Goal: Task Accomplishment & Management: Manage account settings

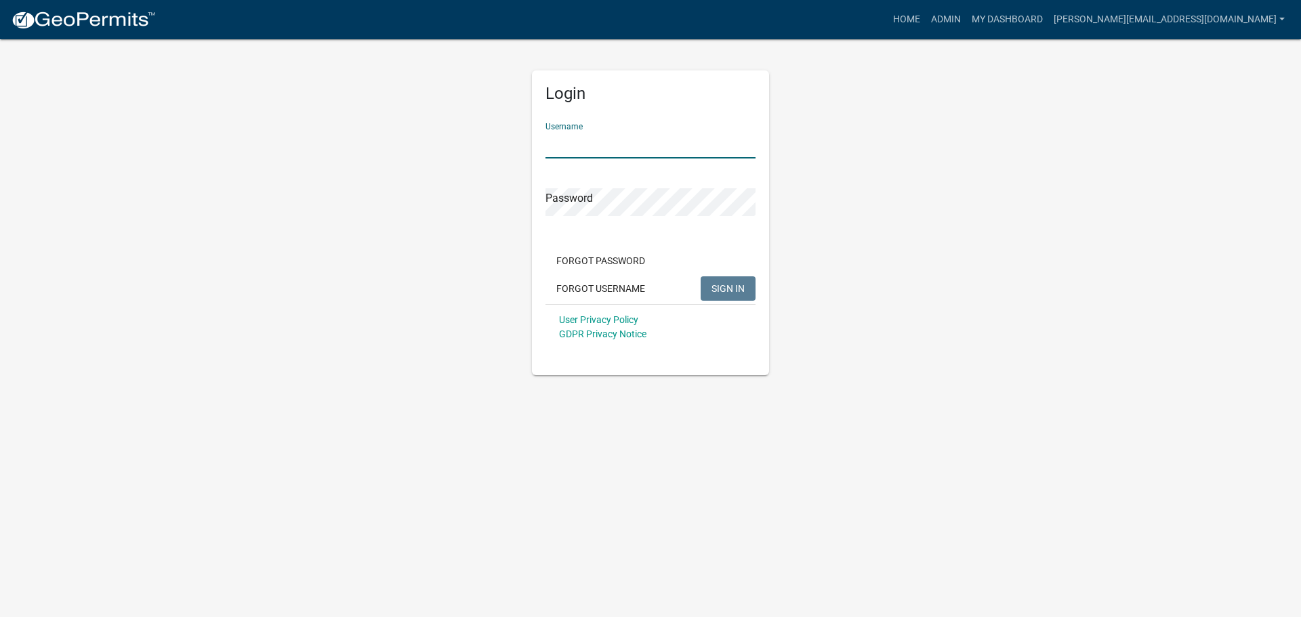
click at [577, 134] on input "Username" at bounding box center [651, 145] width 210 height 28
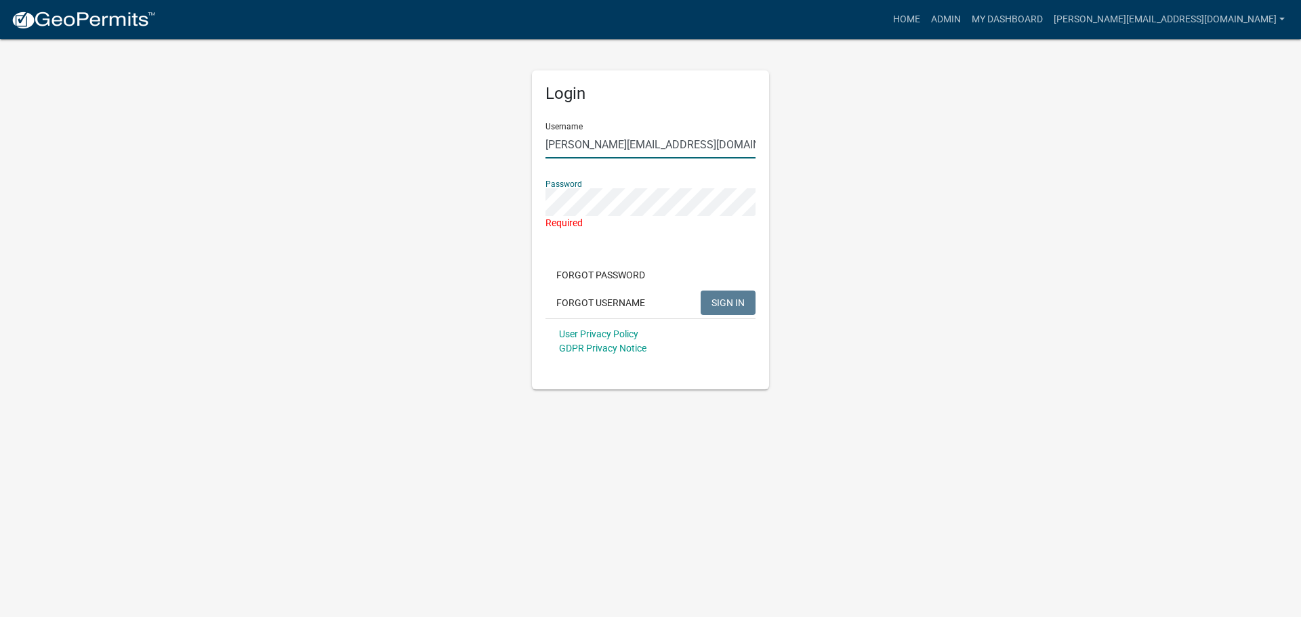
click at [688, 140] on input "[PERSON_NAME][EMAIL_ADDRESS][DOMAIN_NAME]" at bounding box center [651, 145] width 210 height 28
type input "[PERSON_NAME][EMAIL_ADDRESS][DOMAIN_NAME]"
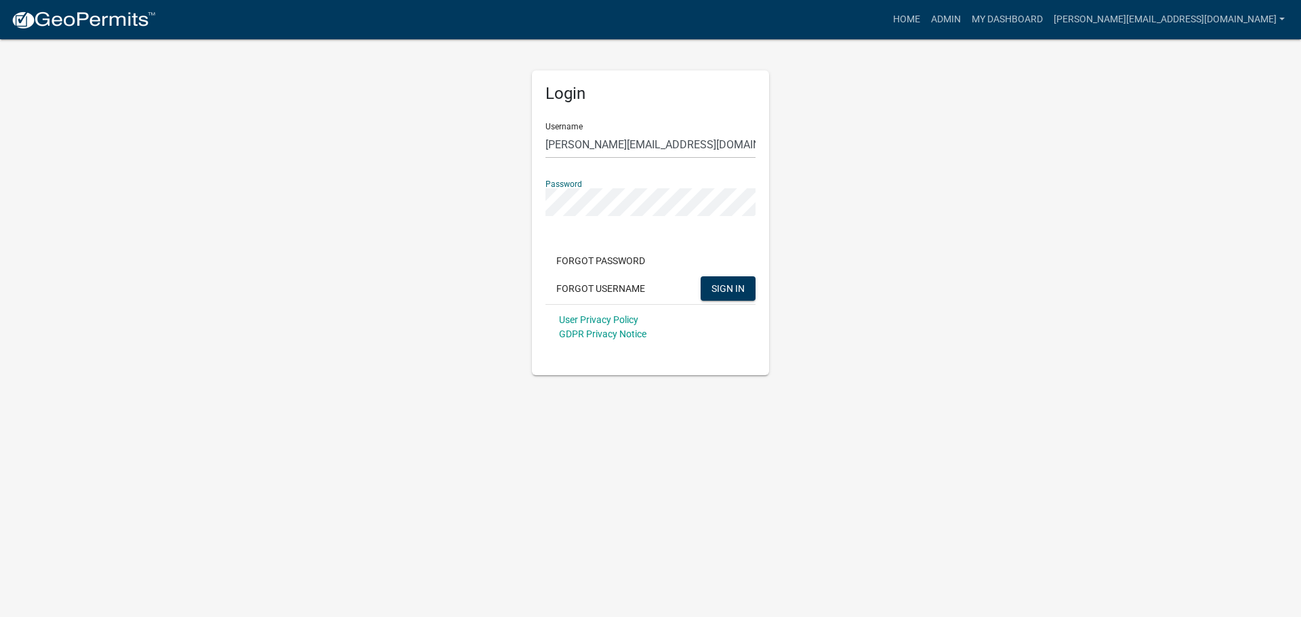
click at [701, 277] on button "SIGN IN" at bounding box center [728, 289] width 55 height 24
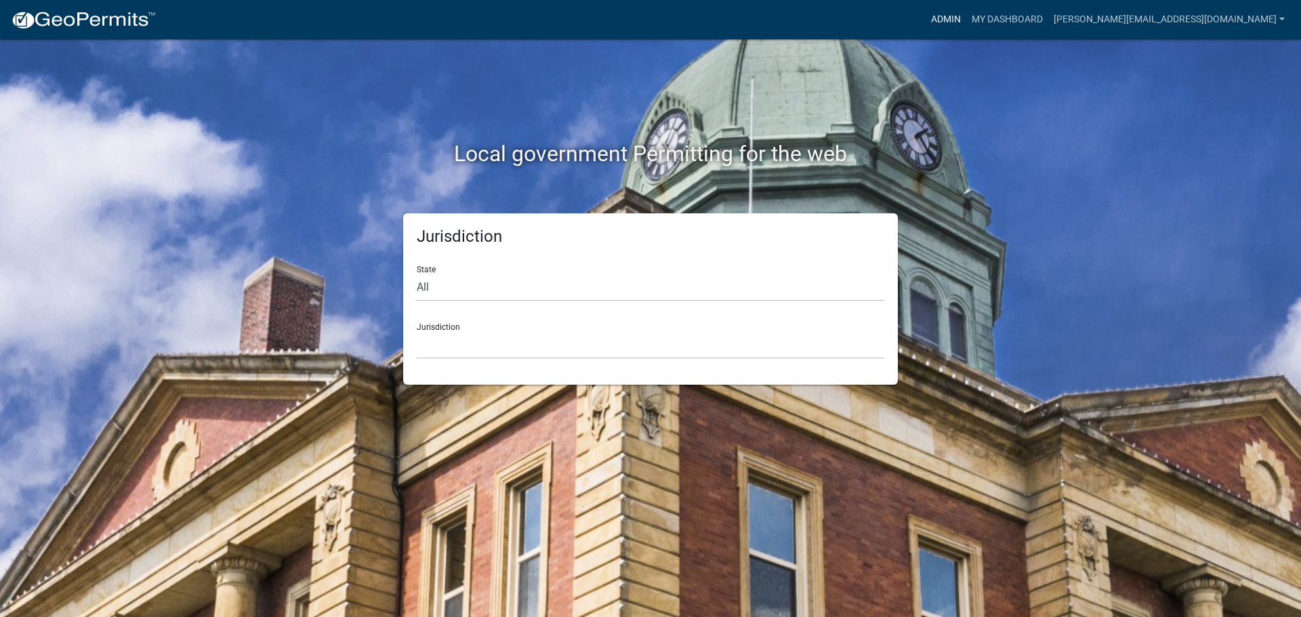
click at [967, 18] on link "Admin" at bounding box center [946, 20] width 41 height 26
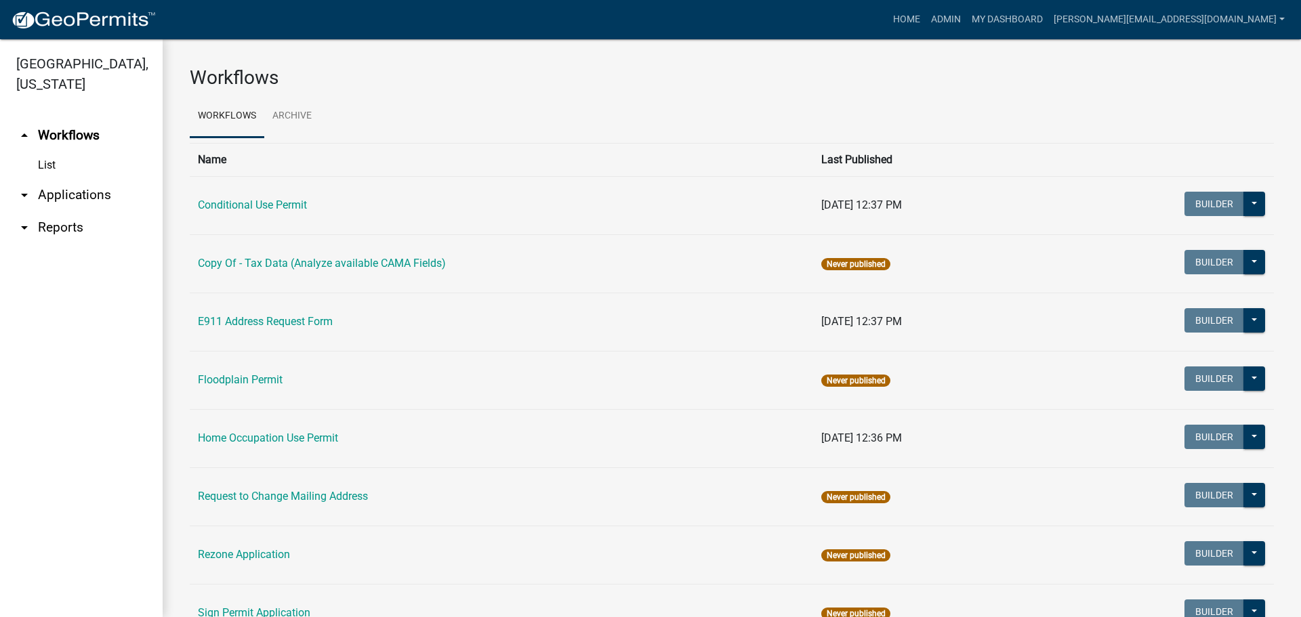
click at [77, 179] on link "arrow_drop_down Applications" at bounding box center [81, 195] width 163 height 33
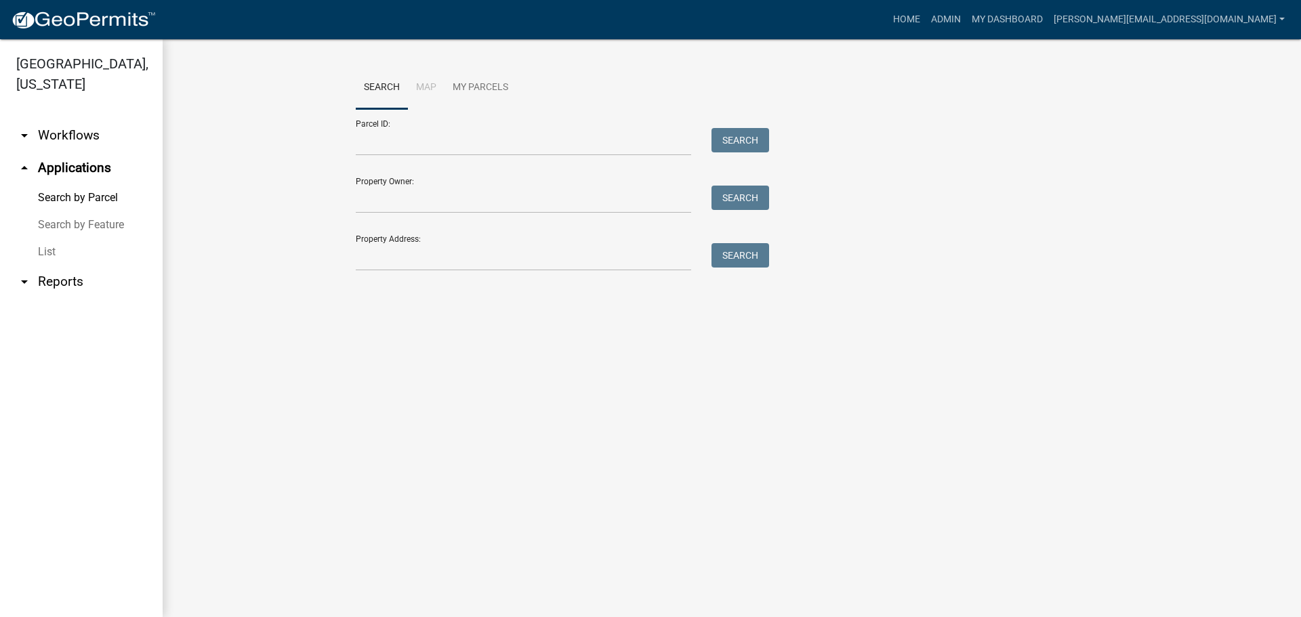
click at [55, 239] on link "List" at bounding box center [81, 252] width 163 height 27
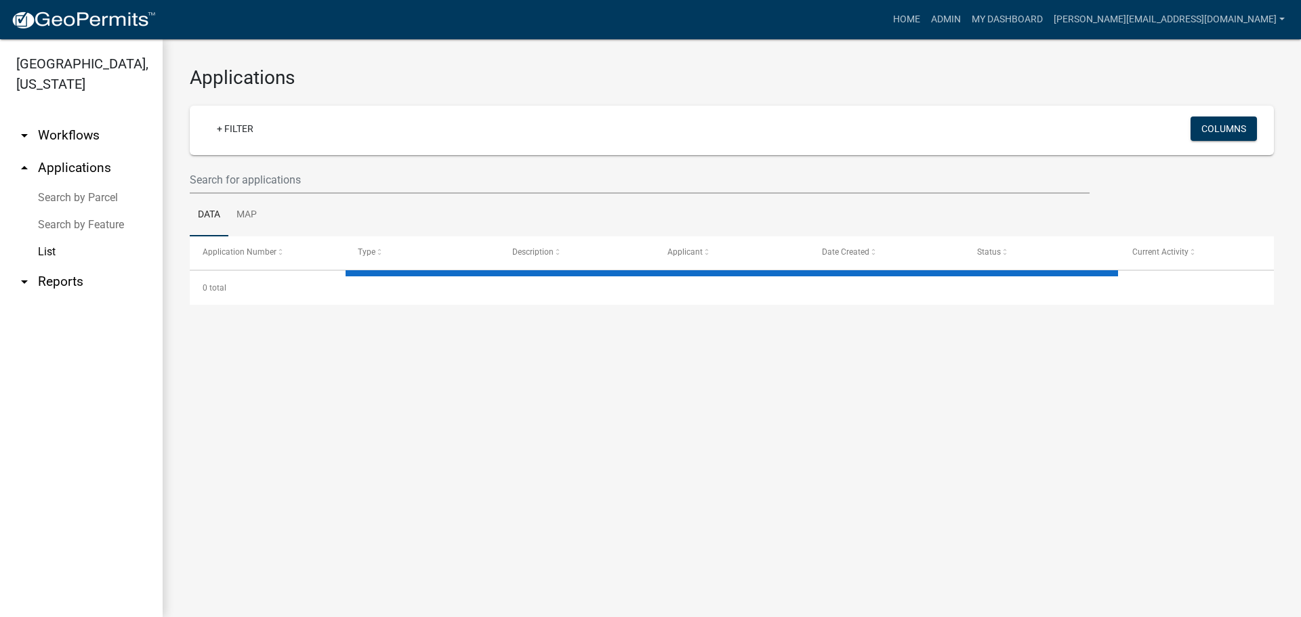
select select "3: 100"
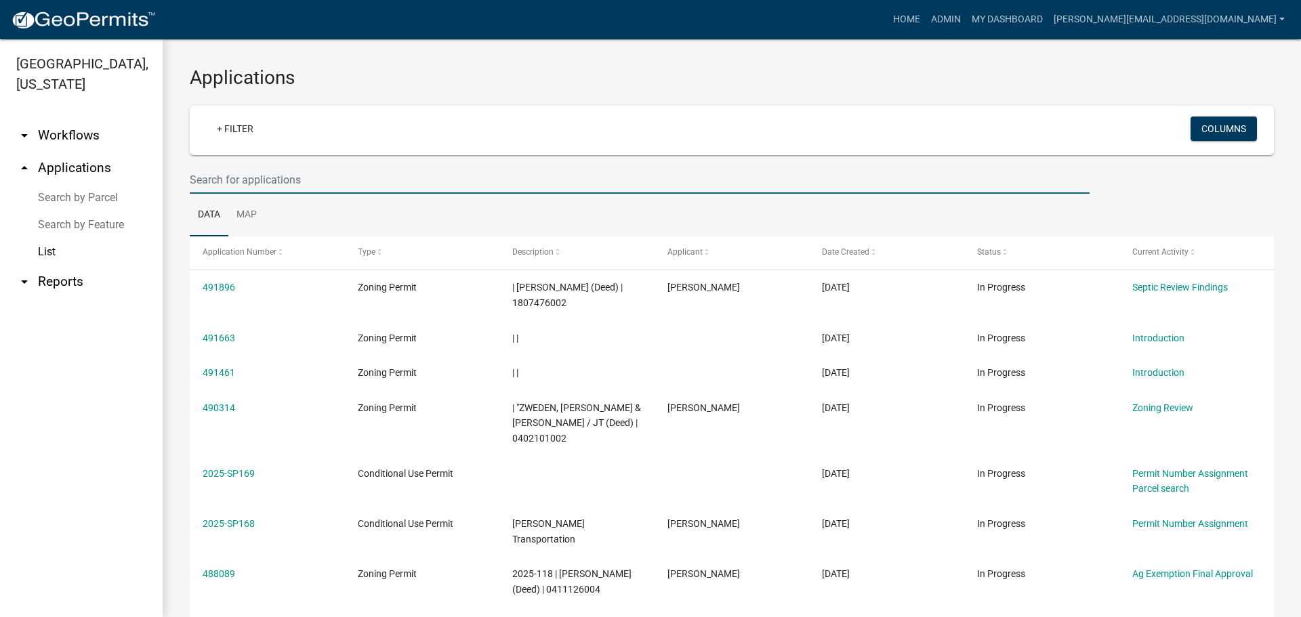
click at [230, 178] on input "text" at bounding box center [640, 180] width 900 height 28
type input "2024-166"
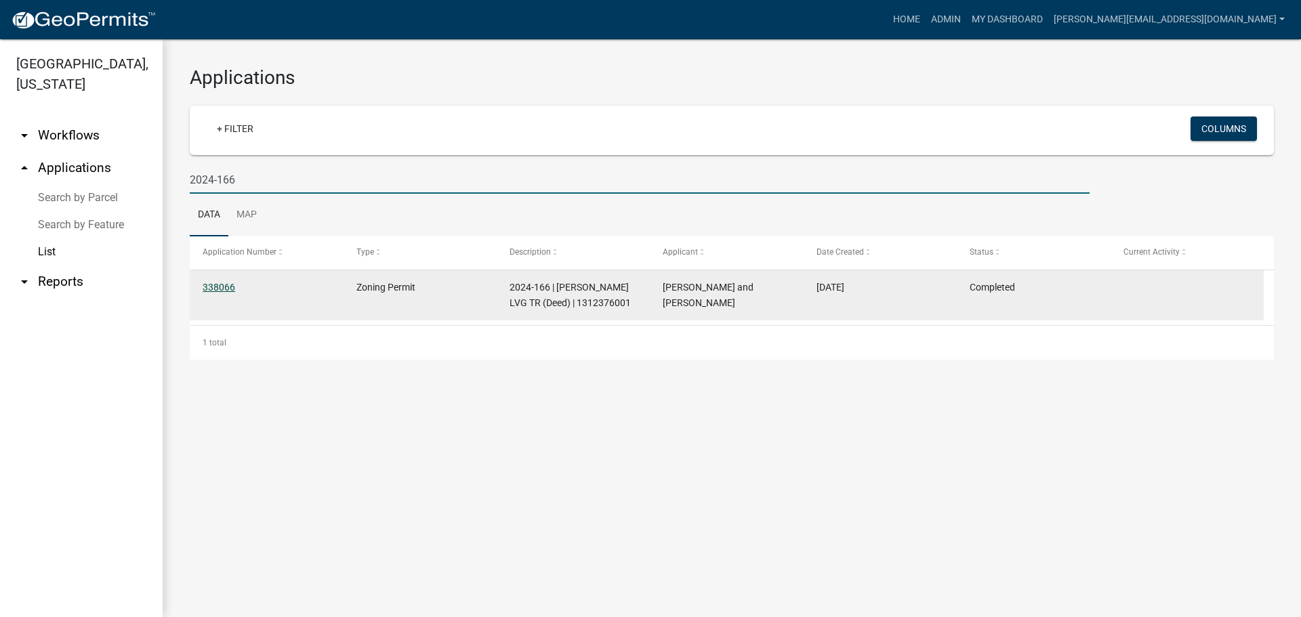
click at [213, 286] on link "338066" at bounding box center [219, 287] width 33 height 11
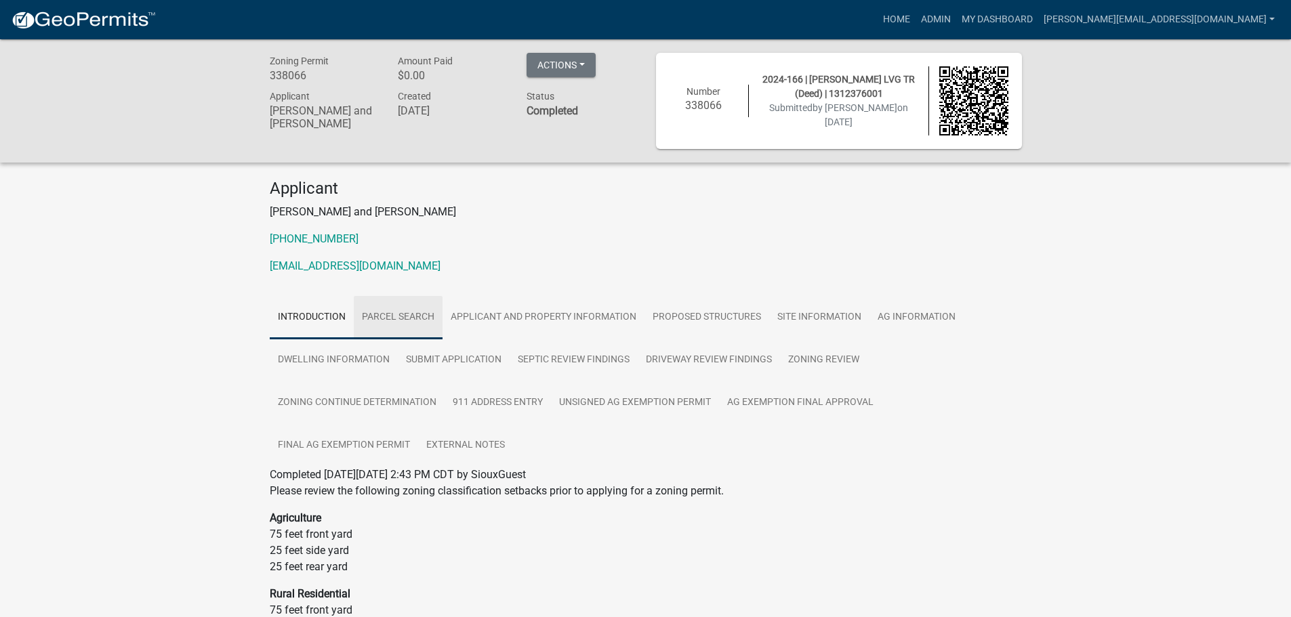
click at [397, 314] on link "Parcel search" at bounding box center [398, 317] width 89 height 43
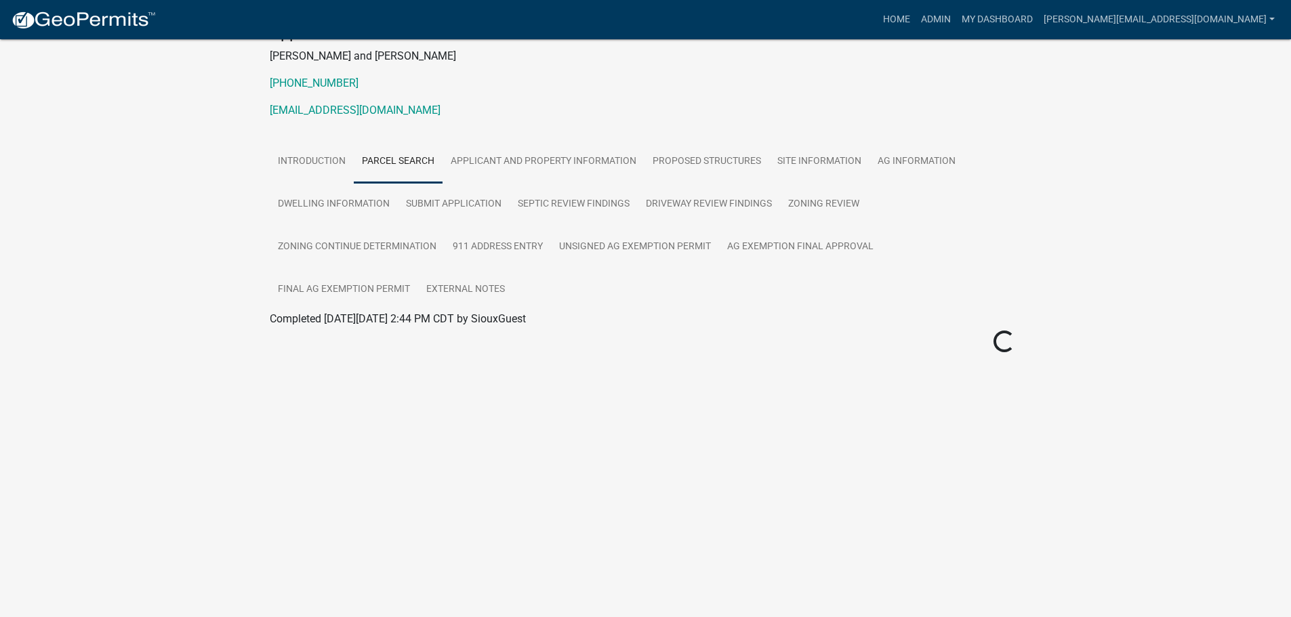
scroll to position [339, 0]
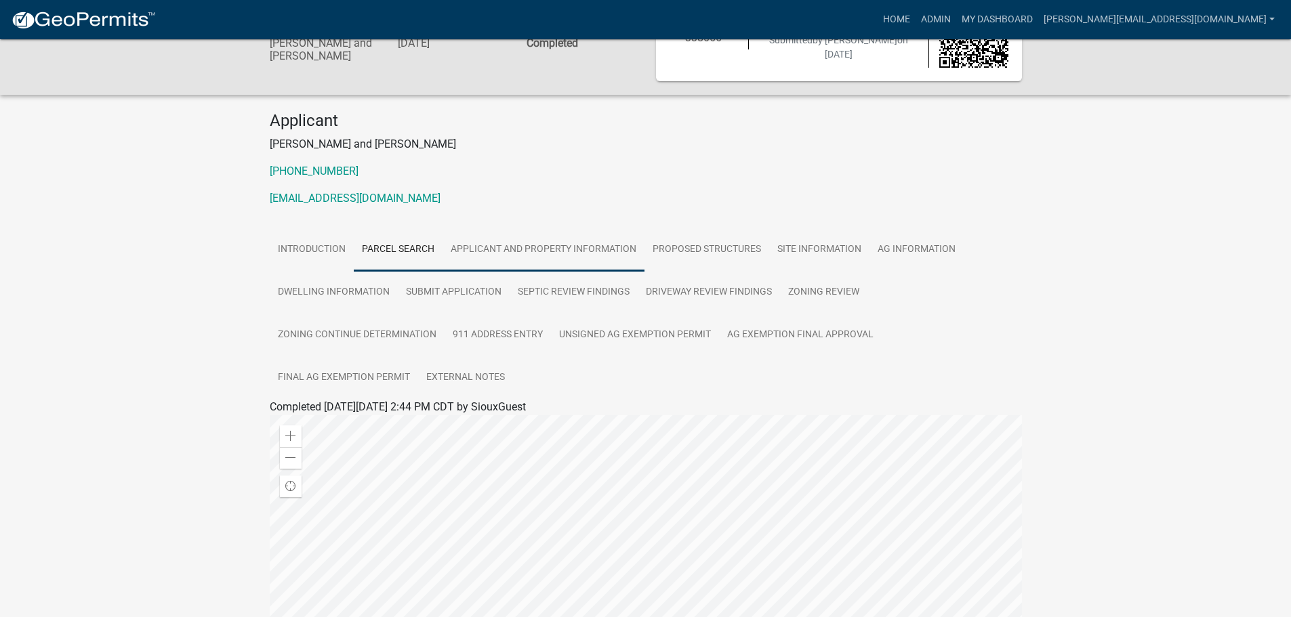
click at [485, 240] on link "Applicant and Property Information" at bounding box center [544, 249] width 202 height 43
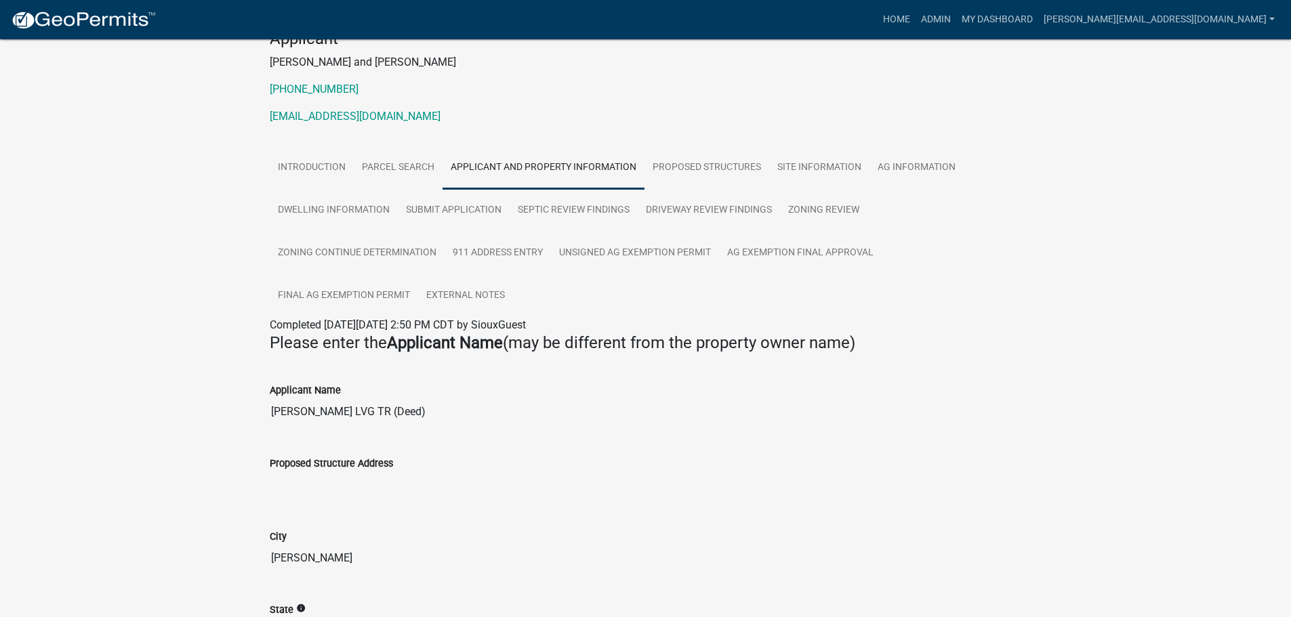
scroll to position [0, 0]
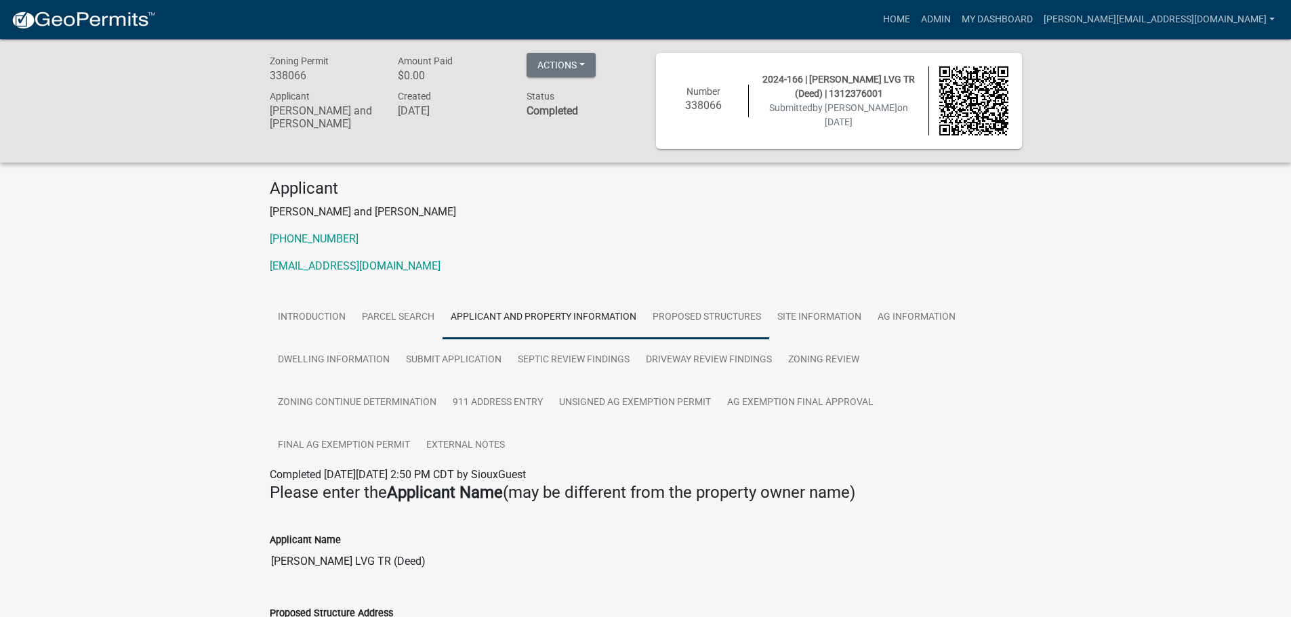
click at [702, 319] on link "Proposed Structures" at bounding box center [707, 317] width 125 height 43
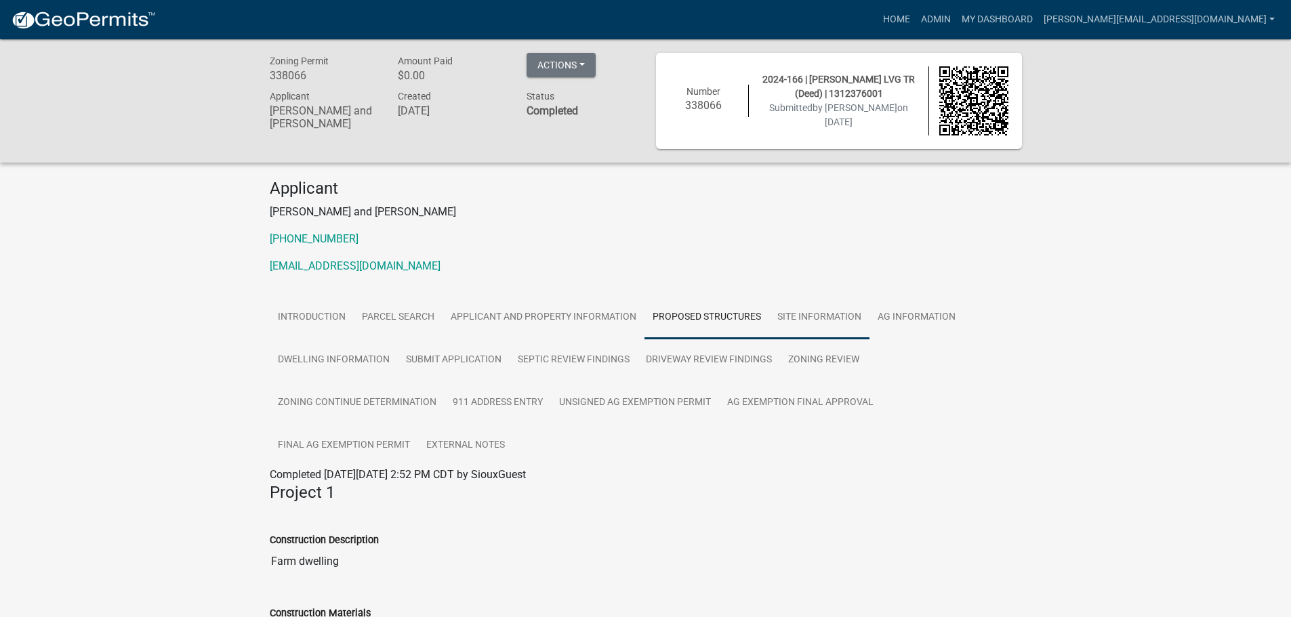
click at [814, 312] on link "Site Information" at bounding box center [819, 317] width 100 height 43
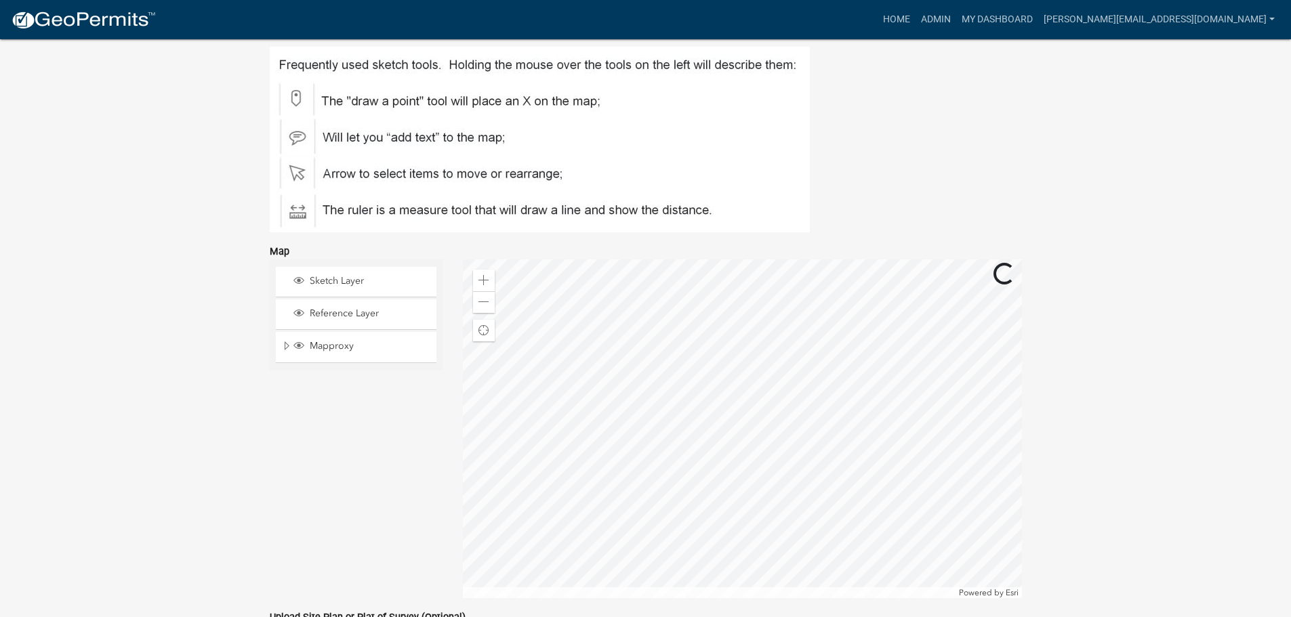
scroll to position [550, 0]
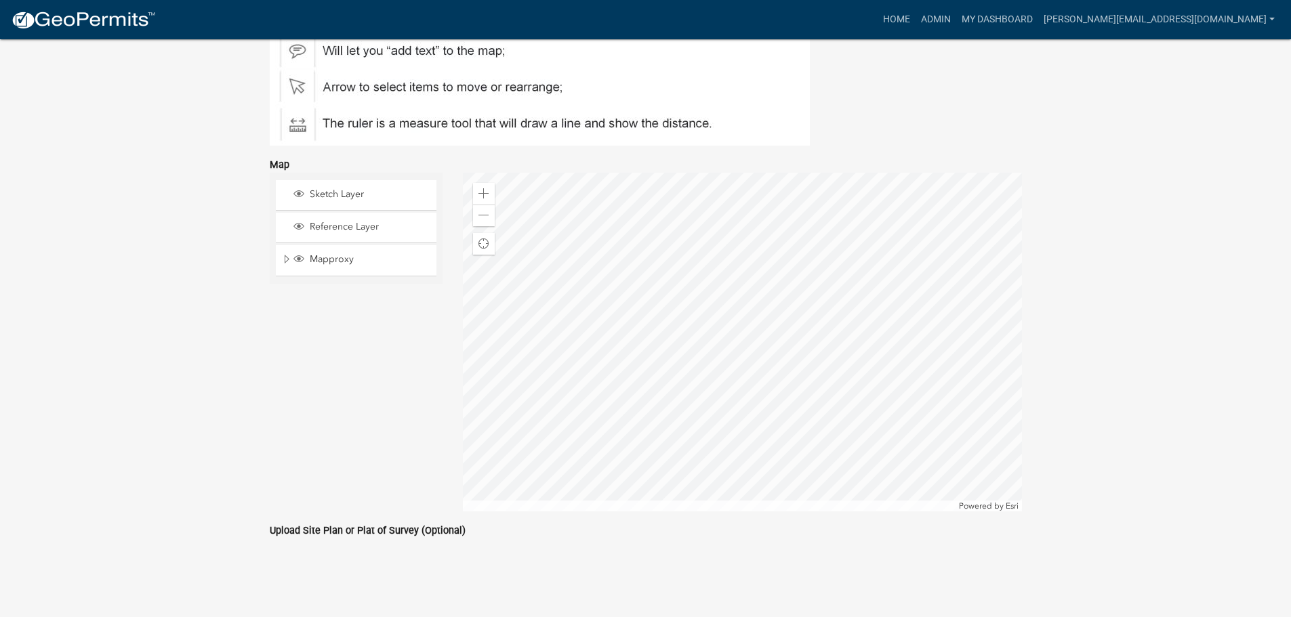
click at [352, 563] on div at bounding box center [646, 569] width 752 height 16
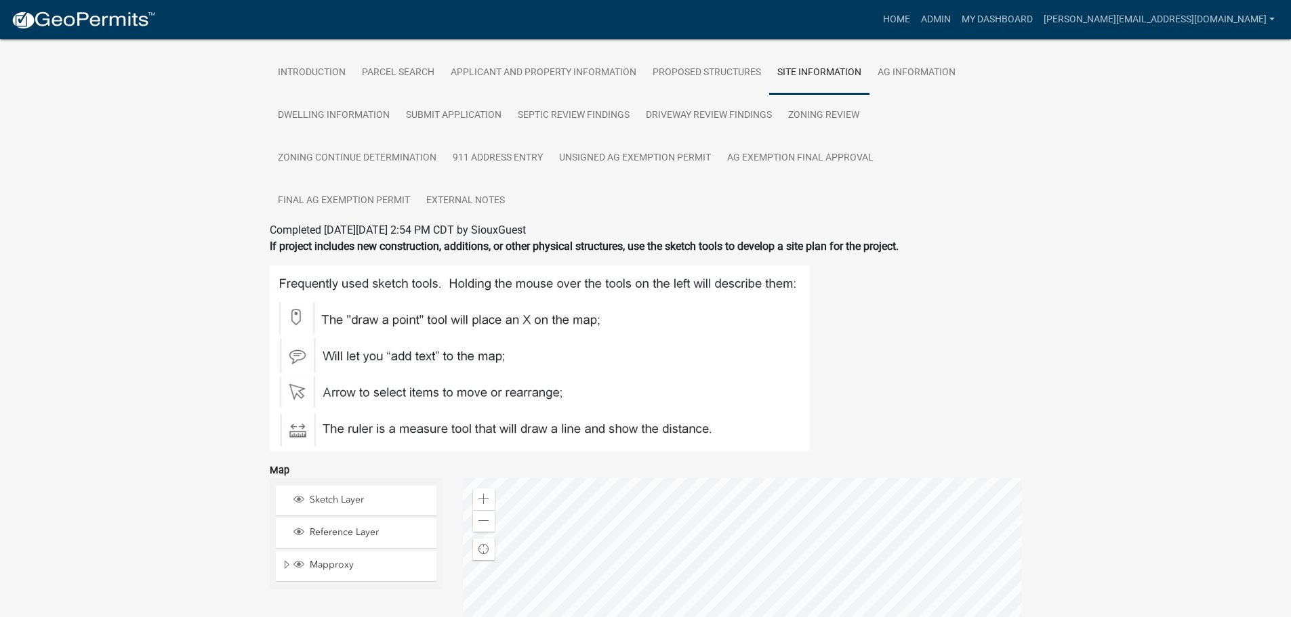
scroll to position [8, 0]
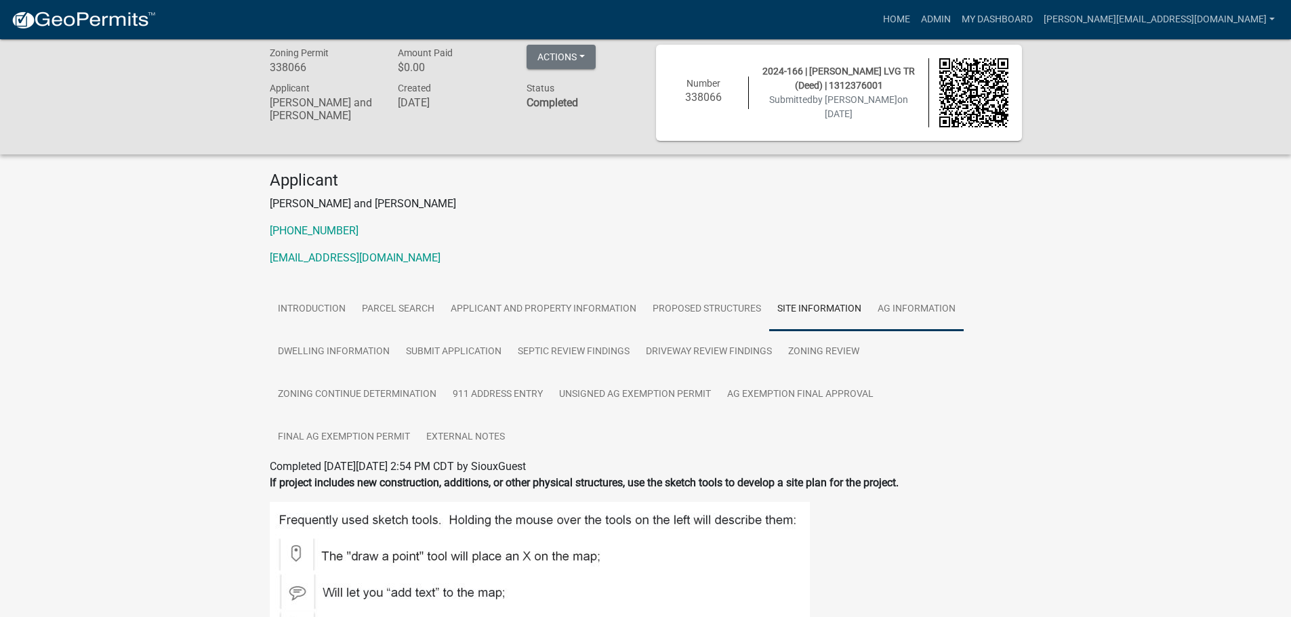
click at [938, 299] on link "Ag Information" at bounding box center [917, 309] width 94 height 43
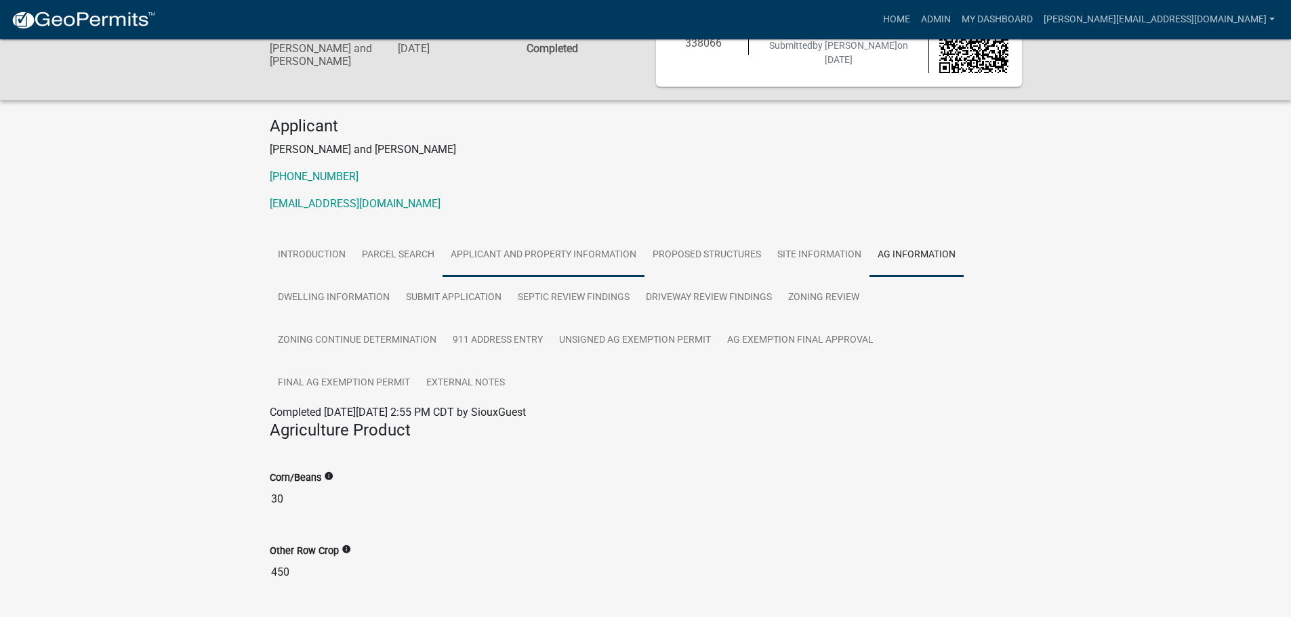
scroll to position [0, 0]
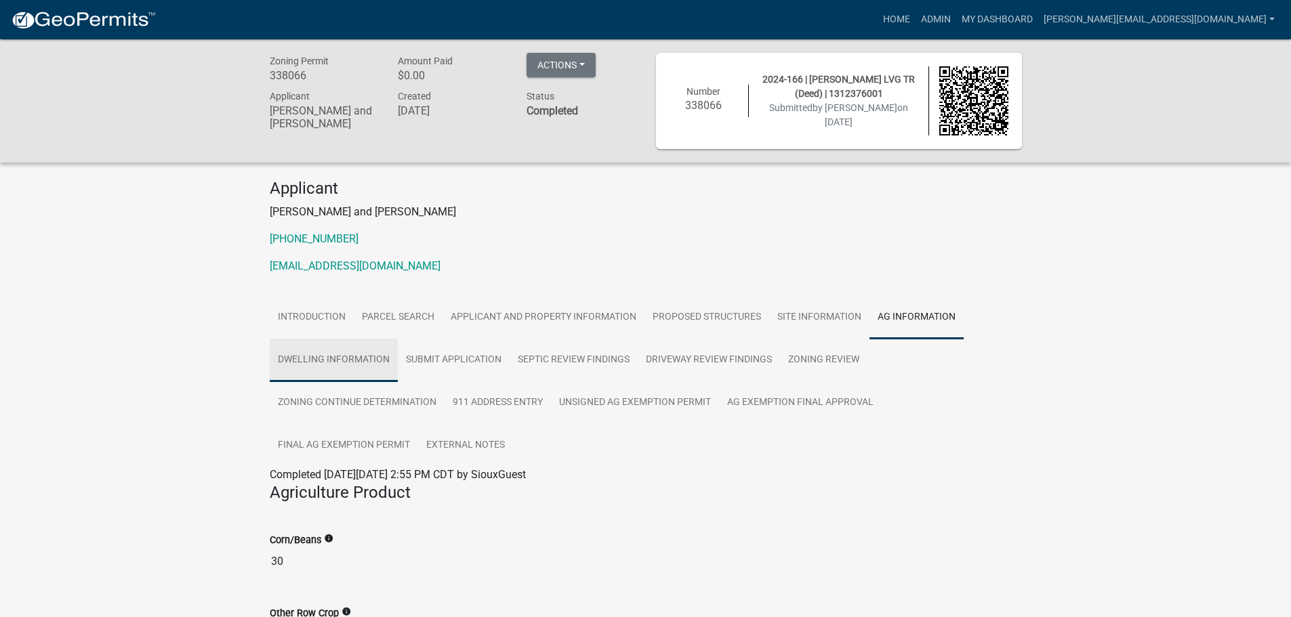
click at [327, 349] on link "Dwelling Information" at bounding box center [334, 360] width 128 height 43
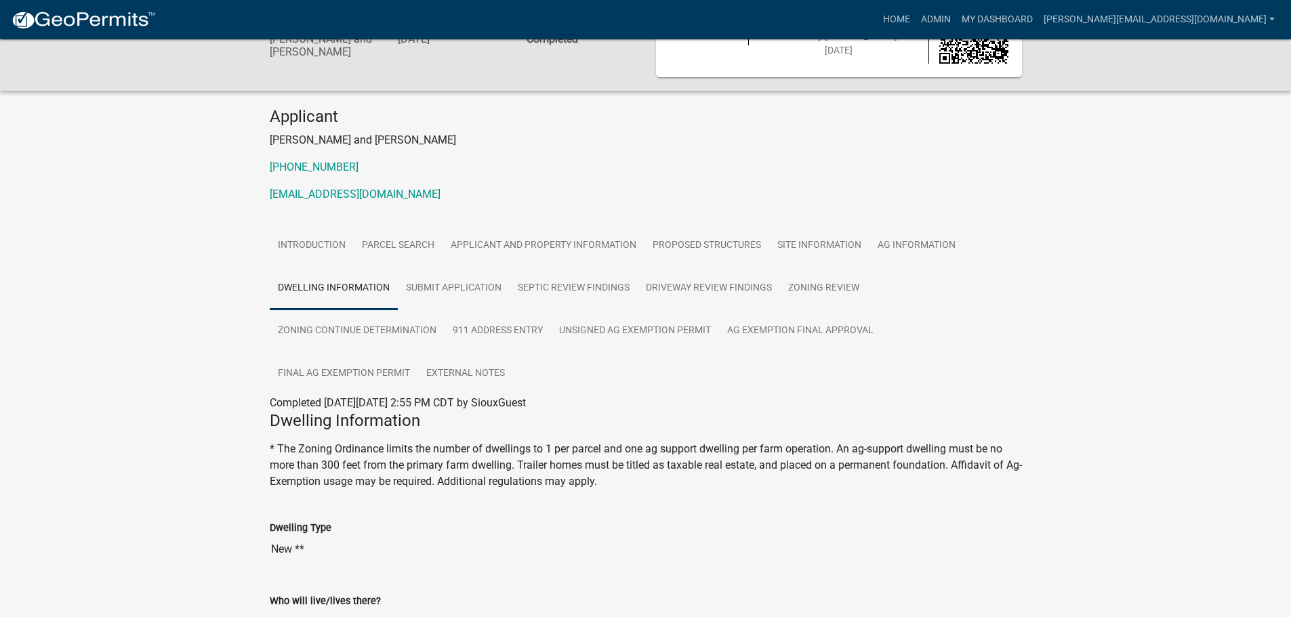
scroll to position [159, 0]
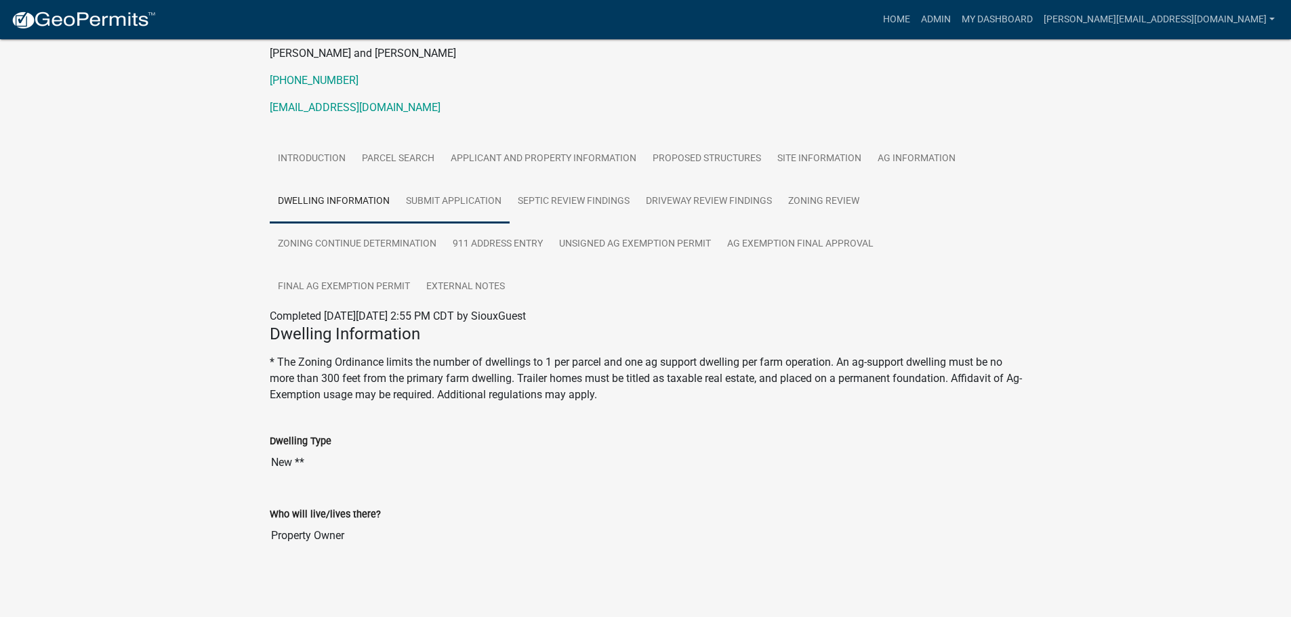
click at [453, 198] on link "Submit Application" at bounding box center [454, 201] width 112 height 43
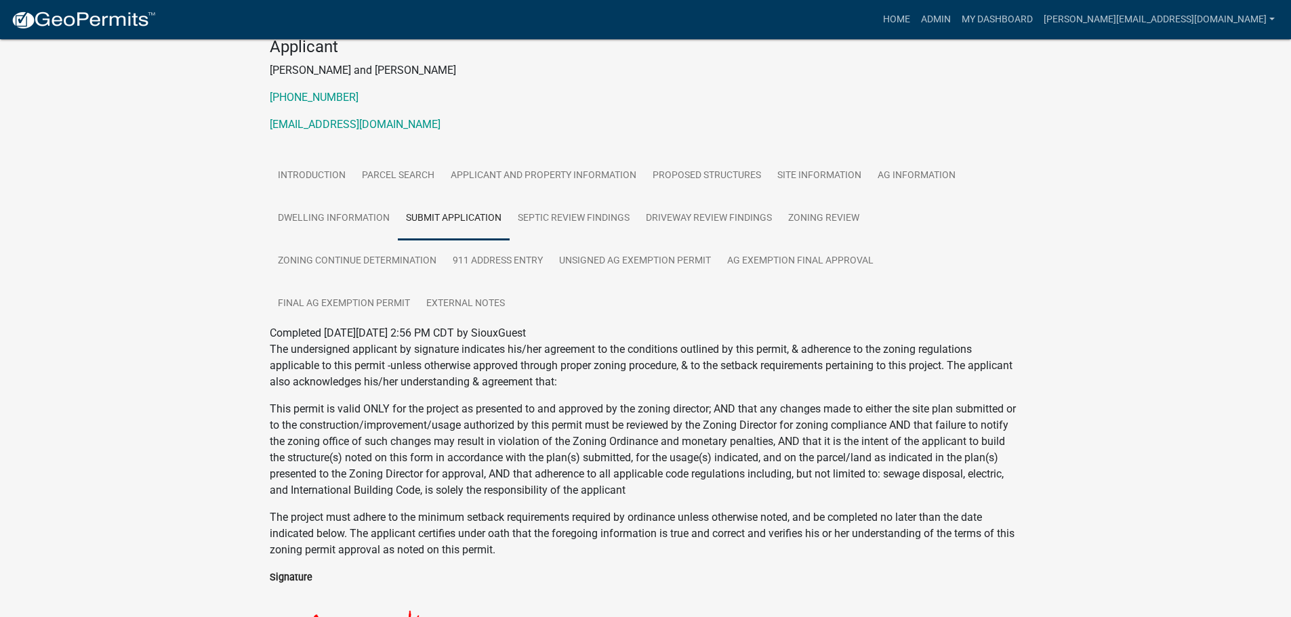
scroll to position [0, 0]
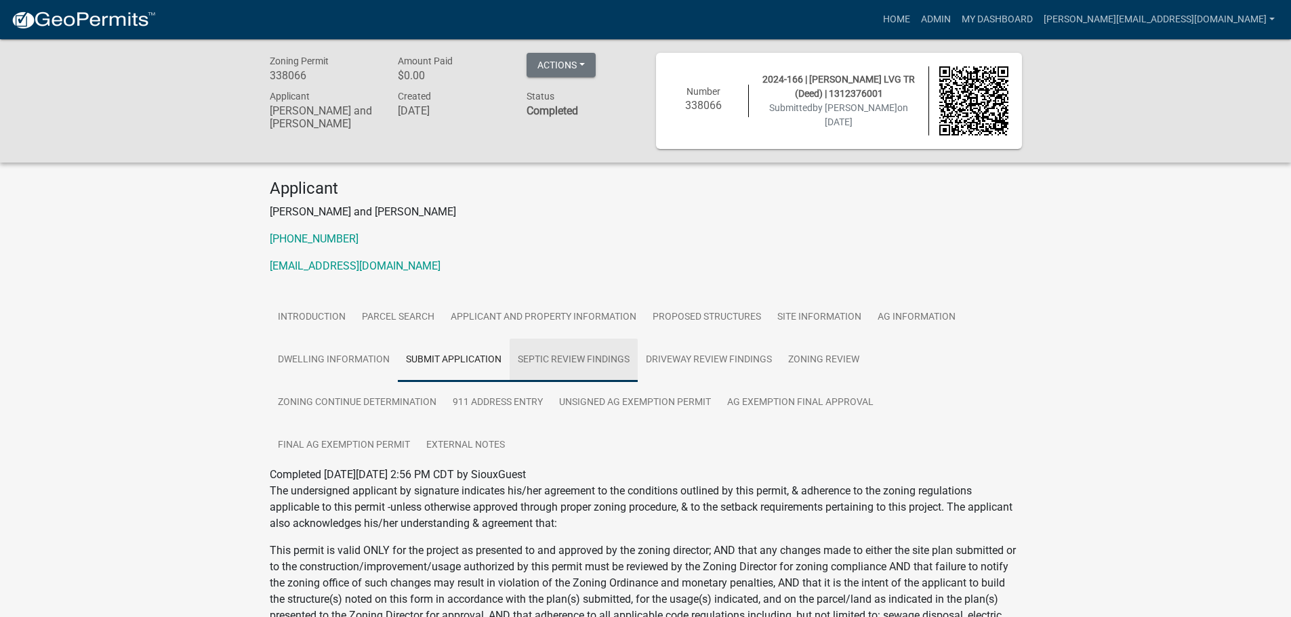
click at [540, 354] on link "Septic Review Findings" at bounding box center [574, 360] width 128 height 43
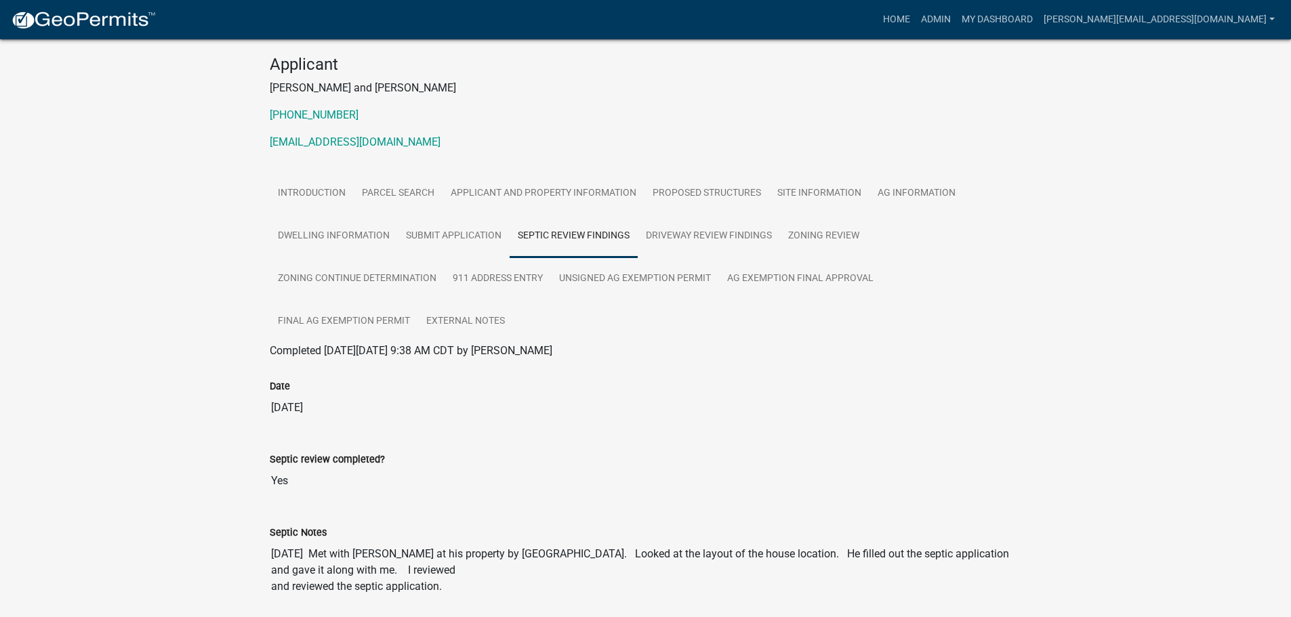
scroll to position [281, 0]
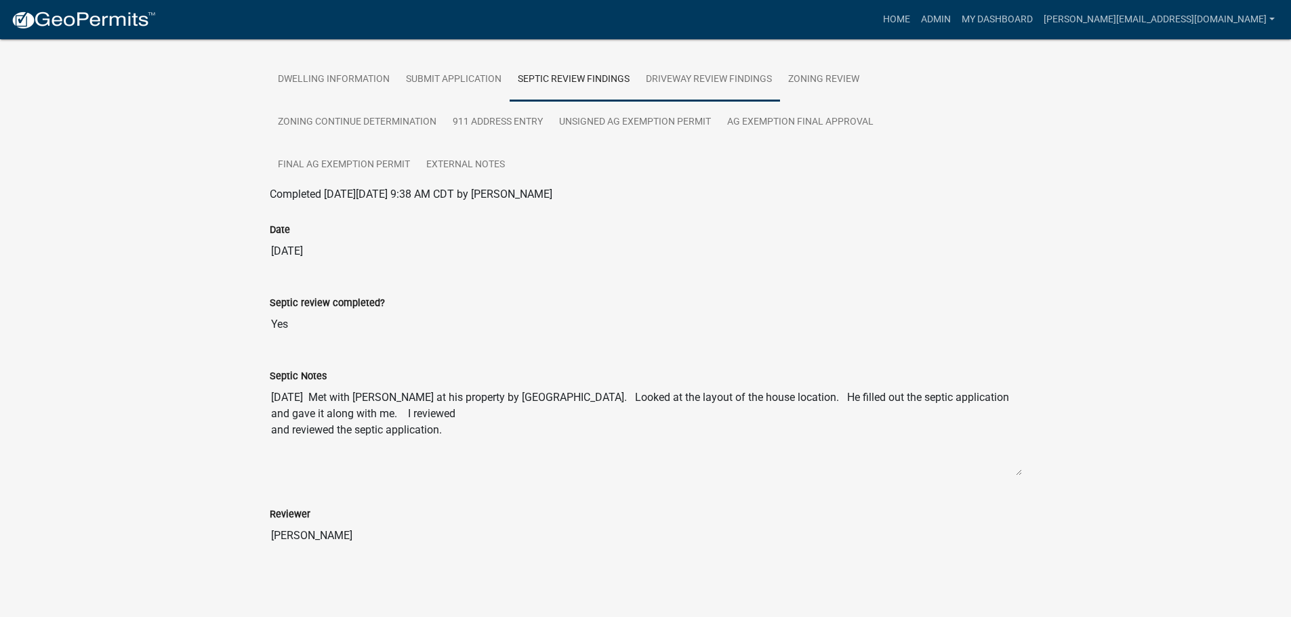
click at [693, 71] on link "Driveway Review Findings" at bounding box center [709, 79] width 142 height 43
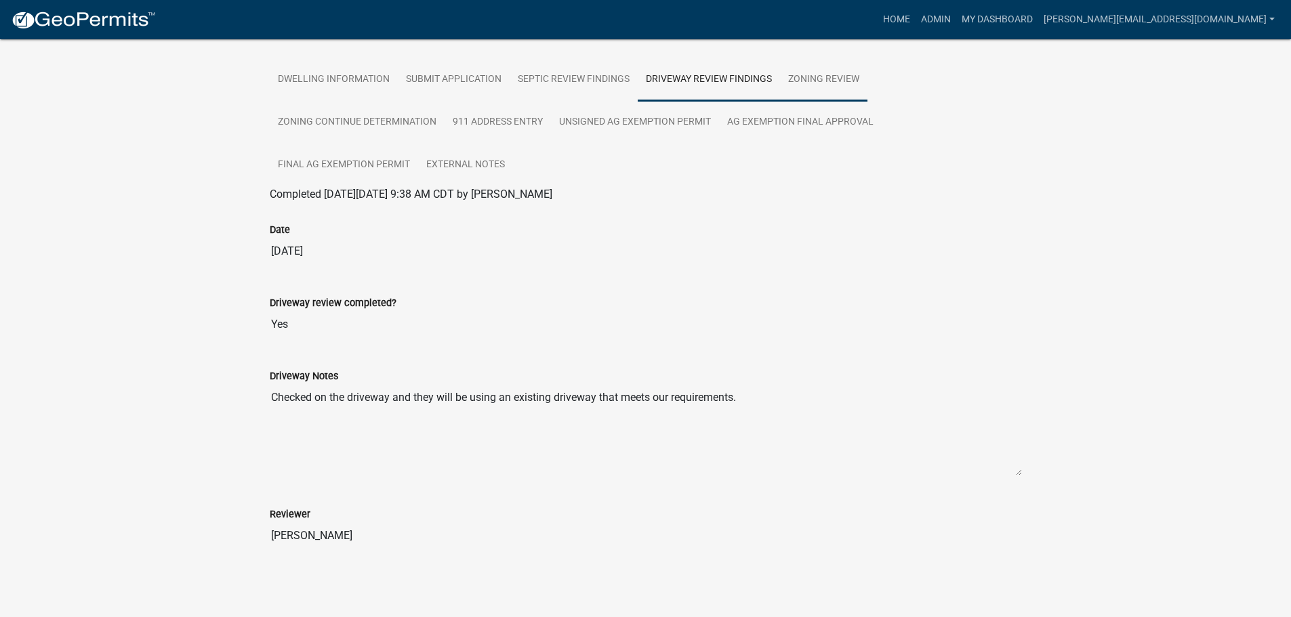
click at [805, 85] on link "Zoning Review" at bounding box center [823, 79] width 87 height 43
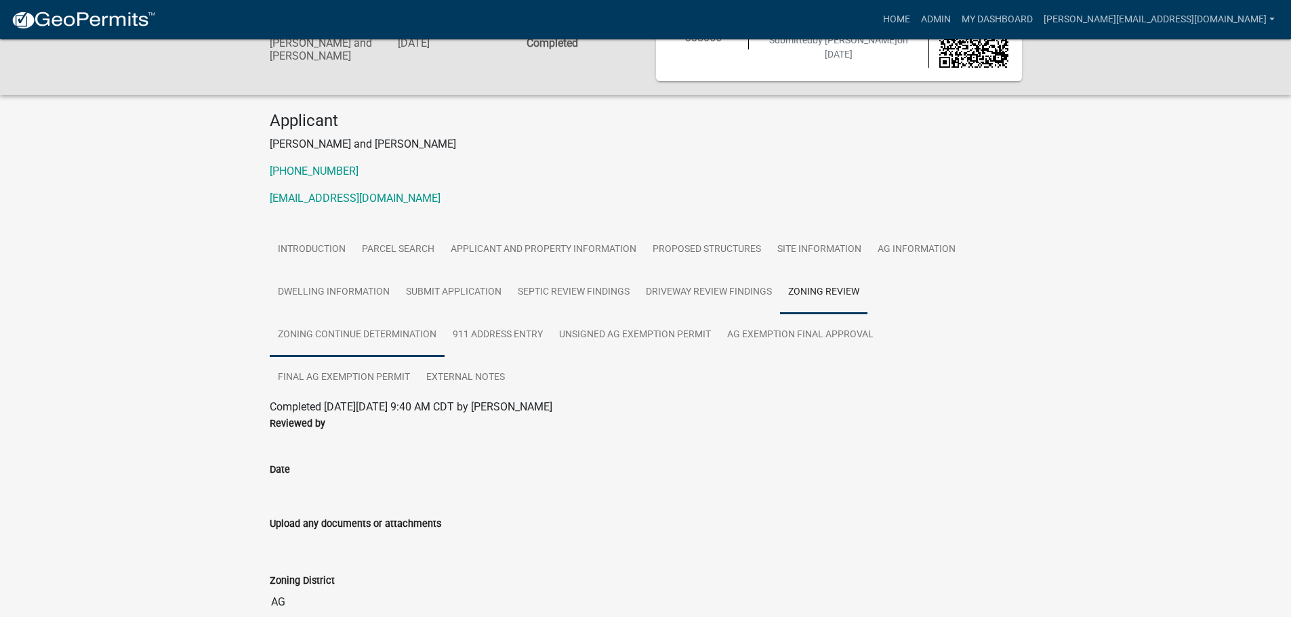
click at [290, 352] on link "Zoning Continue Determination" at bounding box center [357, 335] width 175 height 43
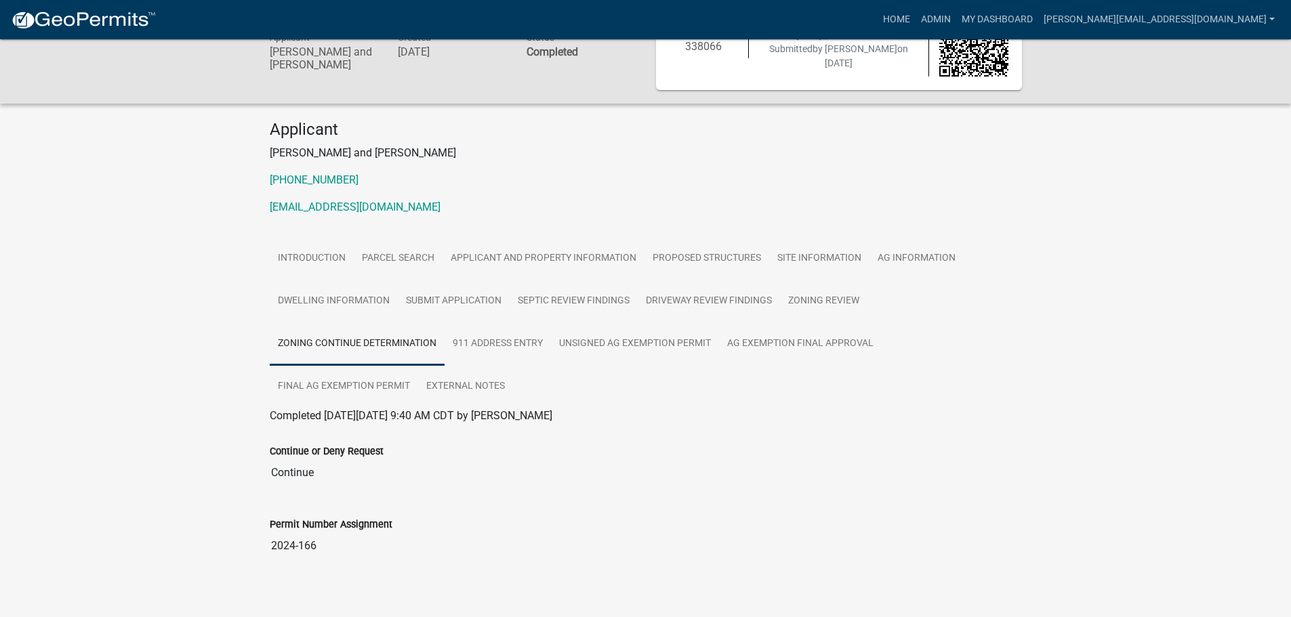
scroll to position [69, 0]
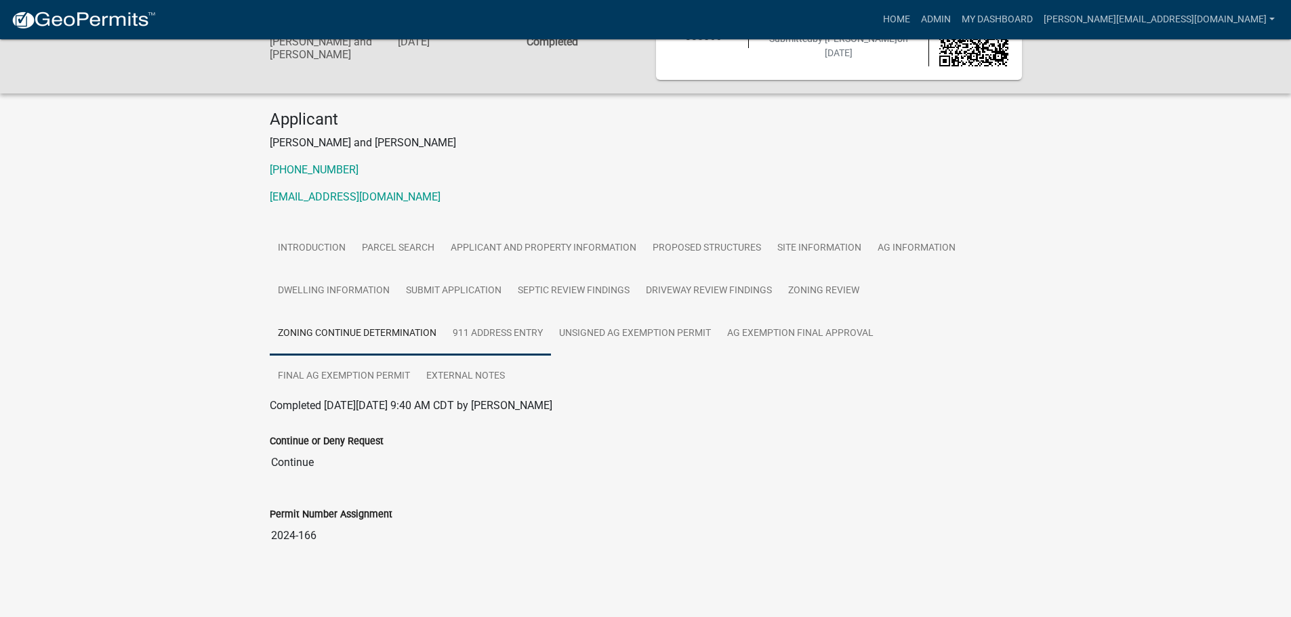
click at [482, 319] on link "911 Address Entry" at bounding box center [498, 333] width 106 height 43
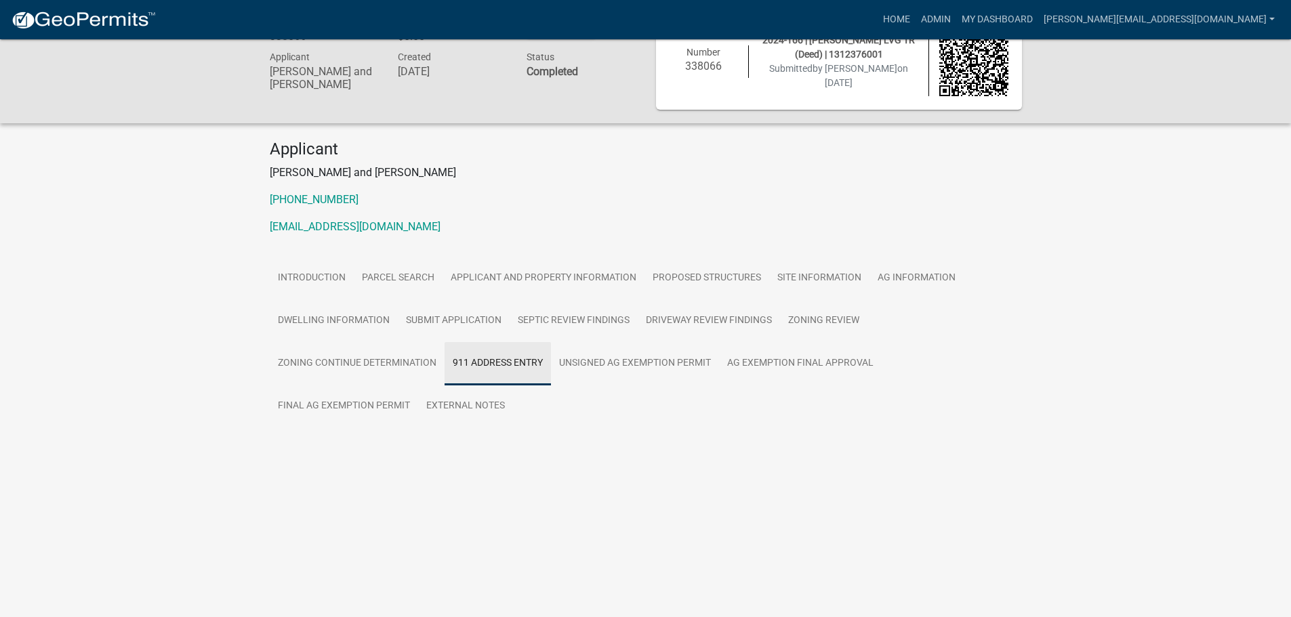
scroll to position [39, 0]
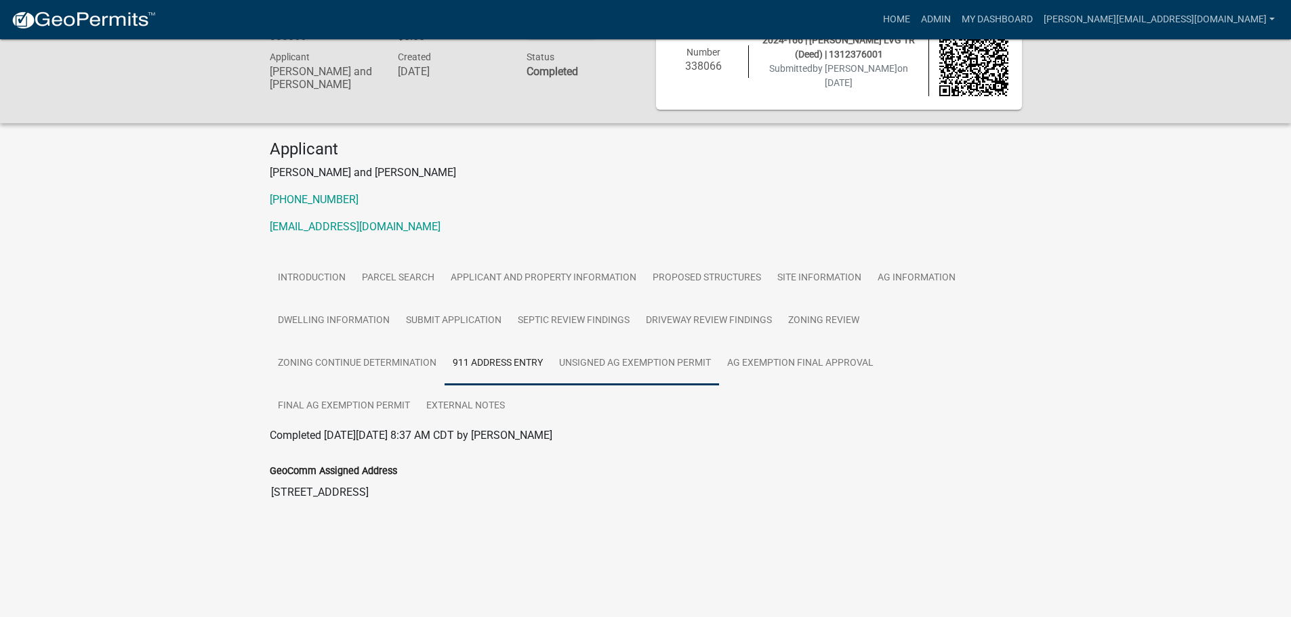
click at [655, 370] on link "Unsigned Ag Exemption Permit" at bounding box center [635, 363] width 168 height 43
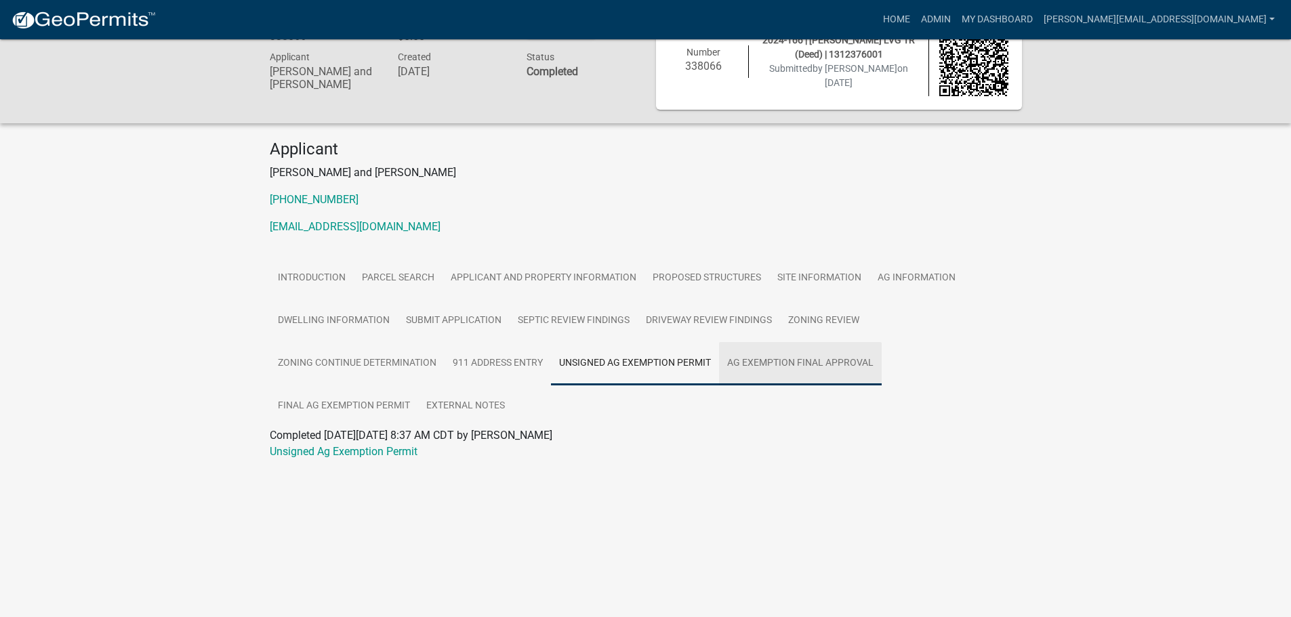
click at [794, 364] on link "Ag Exemption Final Approval" at bounding box center [800, 363] width 163 height 43
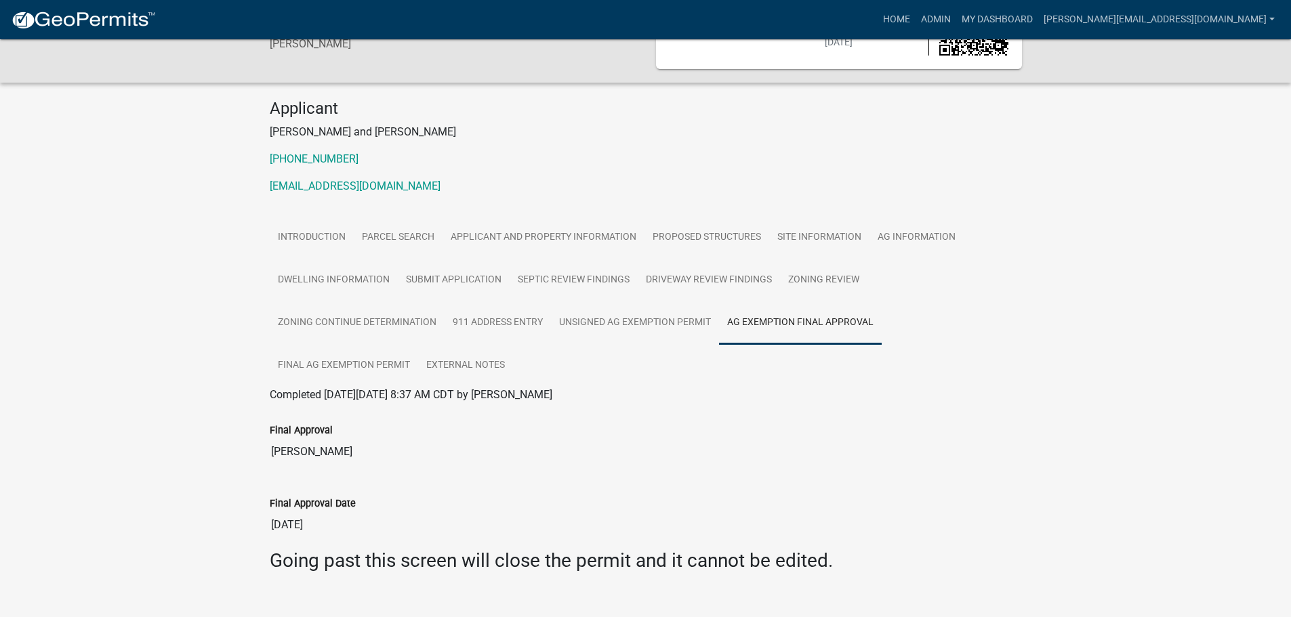
scroll to position [102, 0]
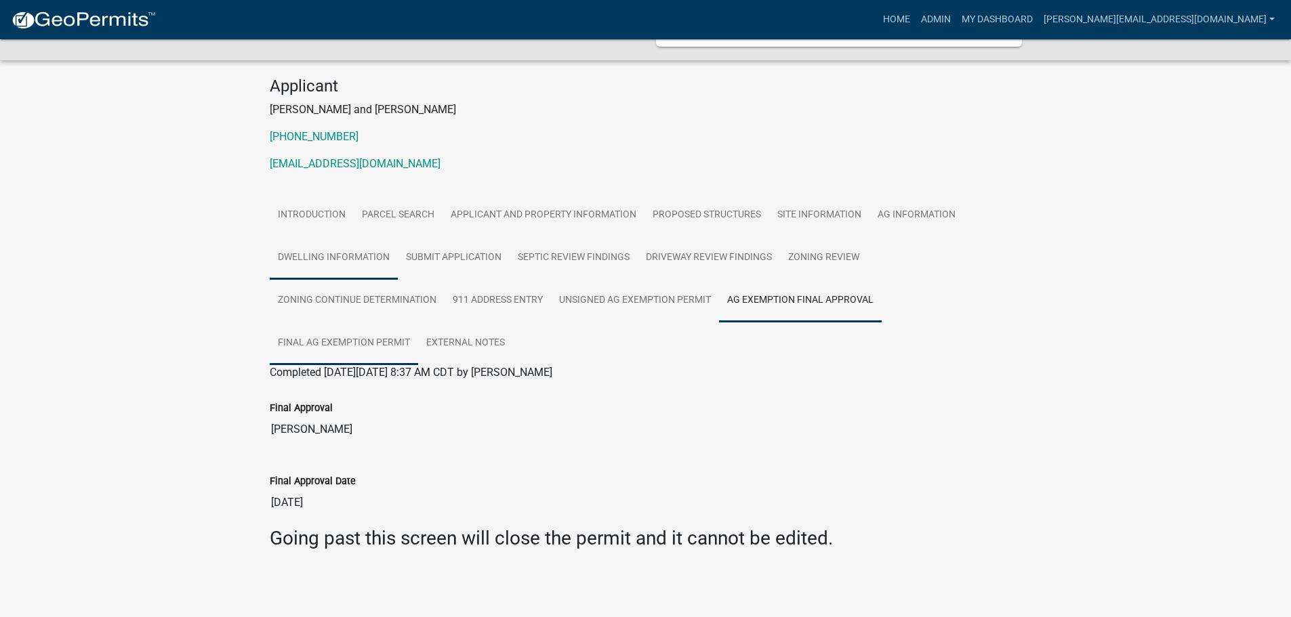
click at [339, 337] on link "Final Ag Exemption Permit" at bounding box center [344, 343] width 148 height 43
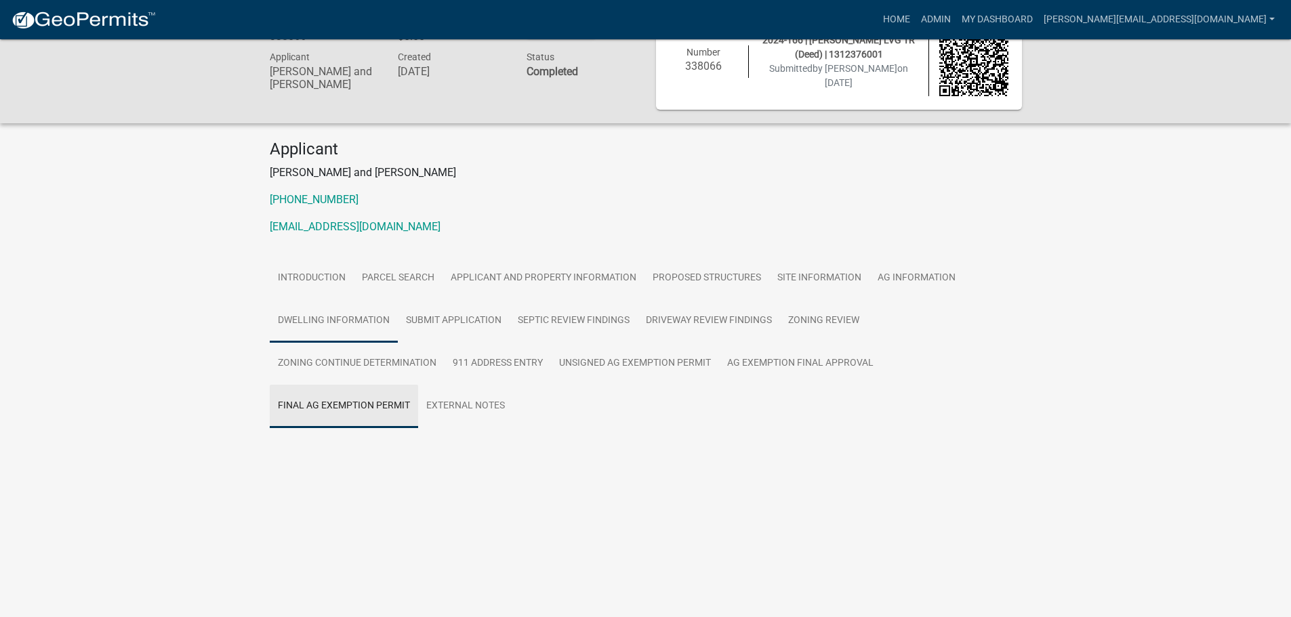
scroll to position [39, 0]
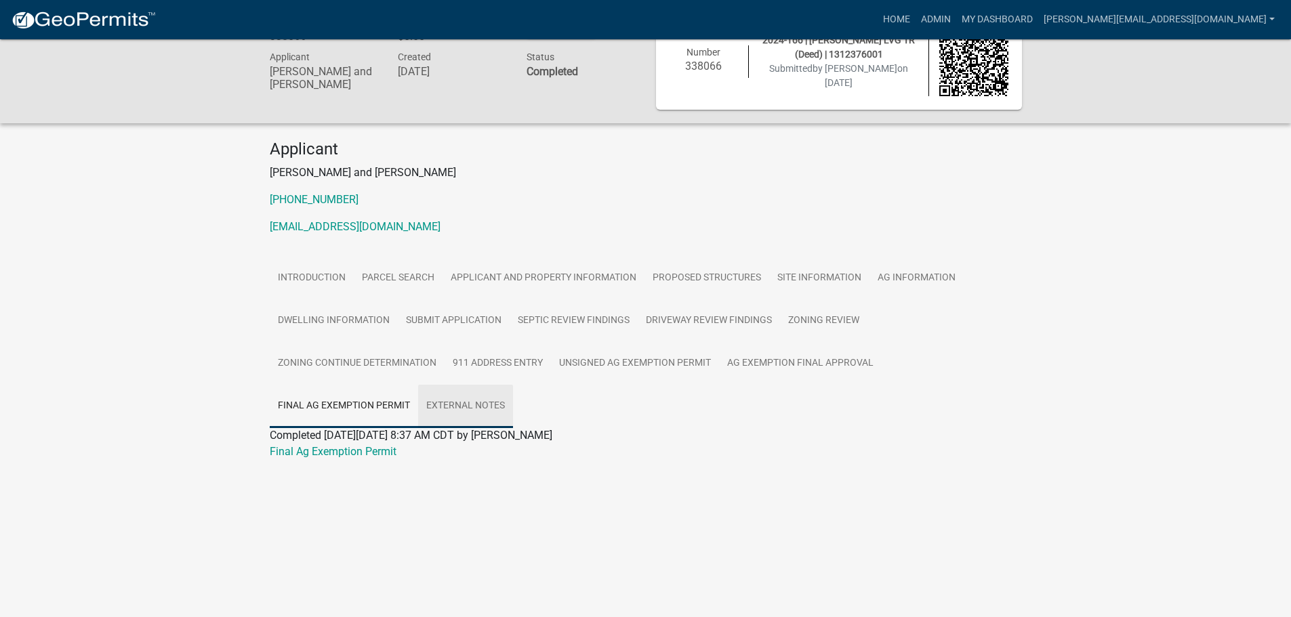
click at [484, 409] on link "External Notes" at bounding box center [465, 406] width 95 height 43
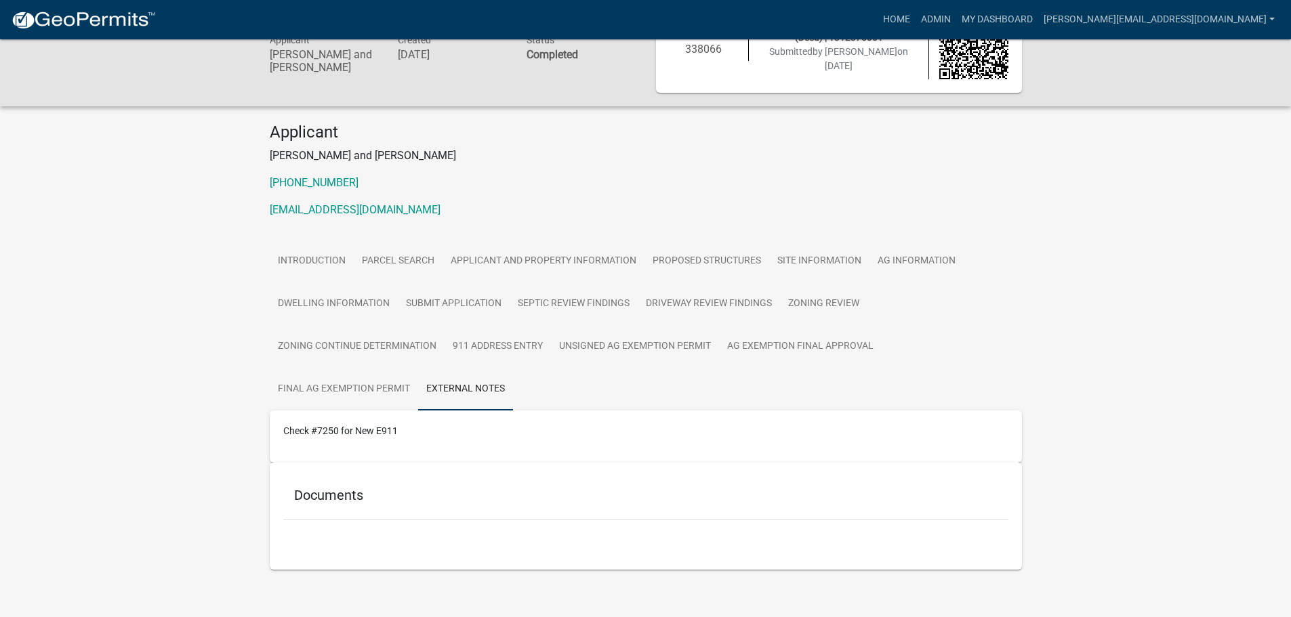
scroll to position [66, 0]
